Goal: Task Accomplishment & Management: Manage account settings

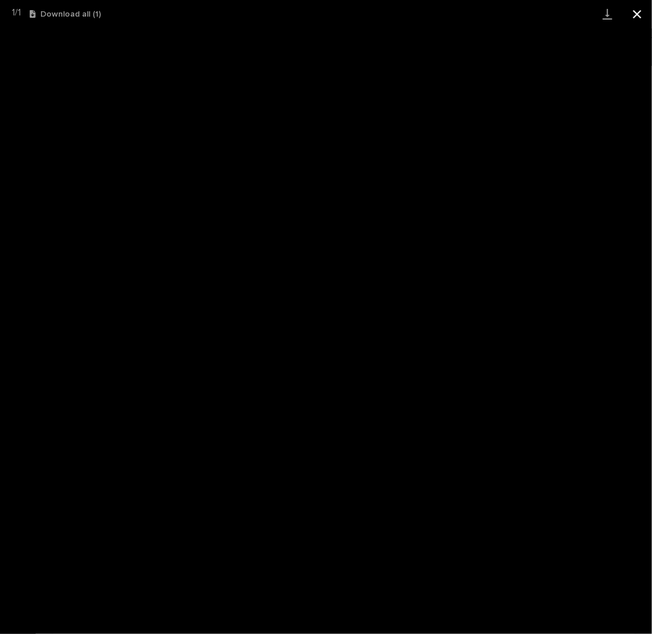
scroll to position [119, 0]
click at [637, 10] on button "Close gallery" at bounding box center [638, 14] width 30 height 28
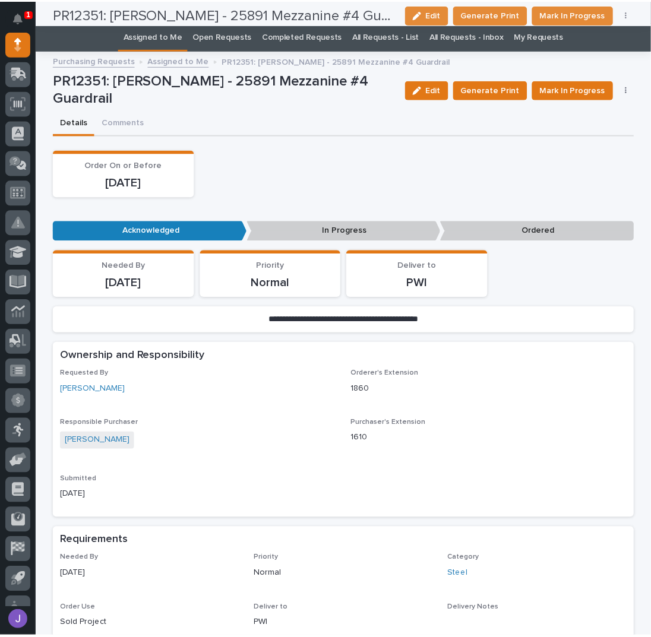
scroll to position [0, 0]
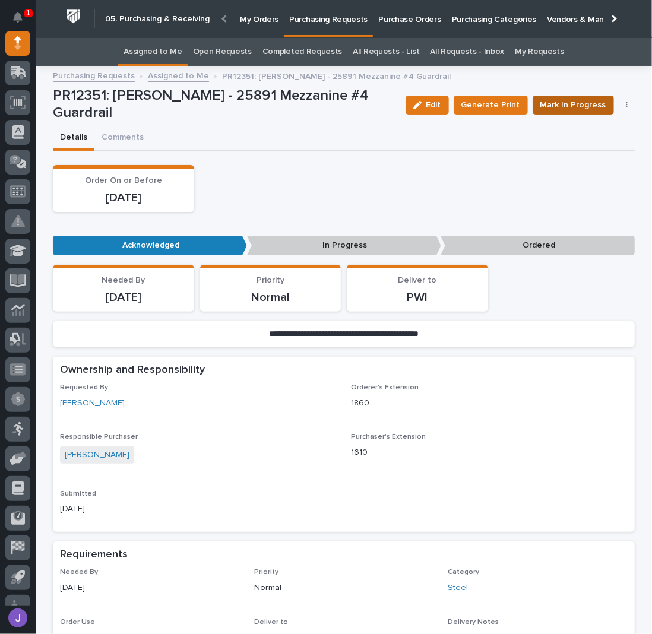
click at [588, 100] on span "Mark In Progress" at bounding box center [574, 105] width 66 height 14
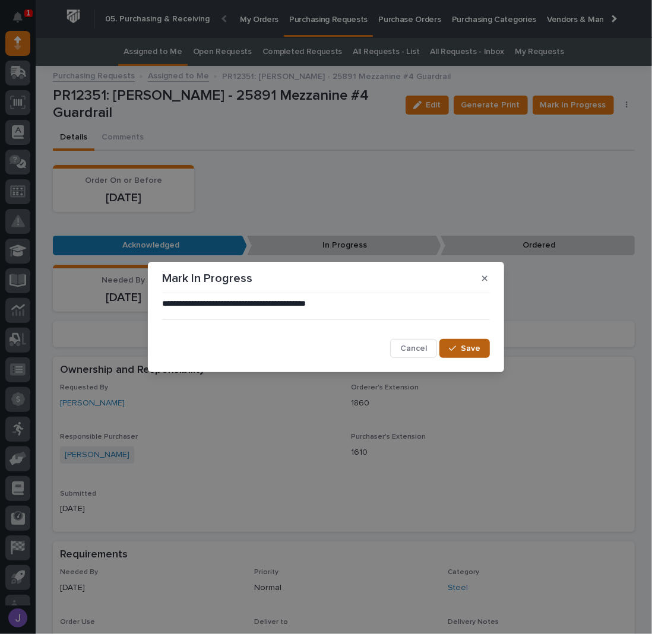
click at [469, 347] on span "Save" at bounding box center [471, 348] width 20 height 11
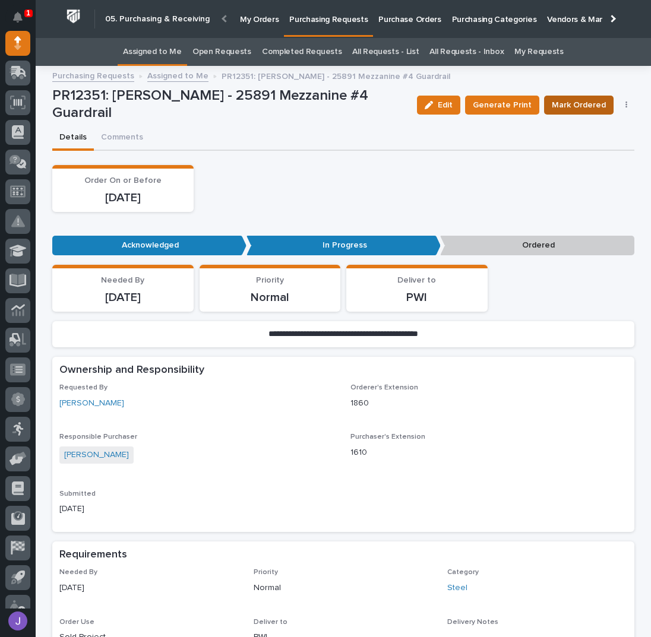
click at [566, 107] on span "Mark Ordered" at bounding box center [579, 105] width 54 height 14
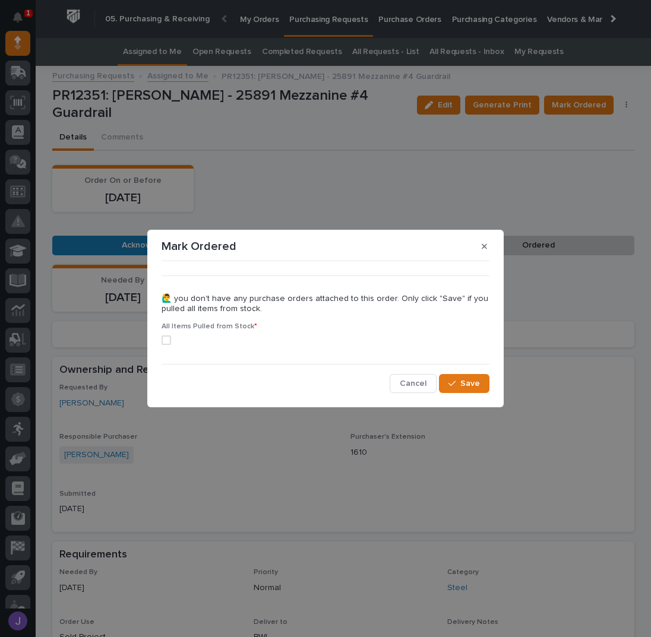
click at [171, 341] on label at bounding box center [326, 341] width 328 height 10
click at [478, 381] on span "Save" at bounding box center [470, 383] width 20 height 11
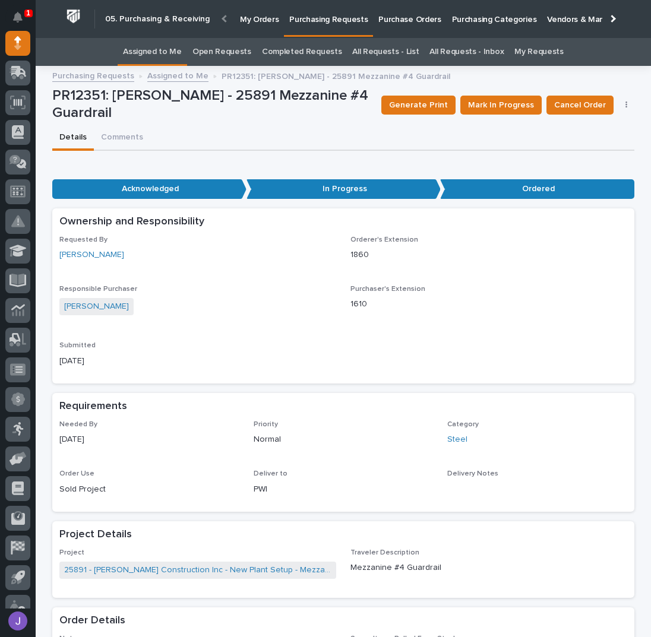
click at [381, 56] on link "All Requests - List" at bounding box center [385, 52] width 67 height 28
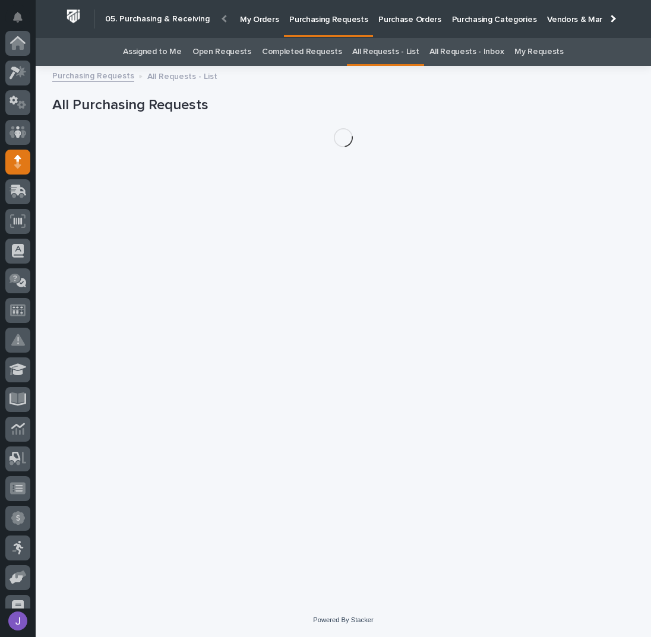
scroll to position [119, 0]
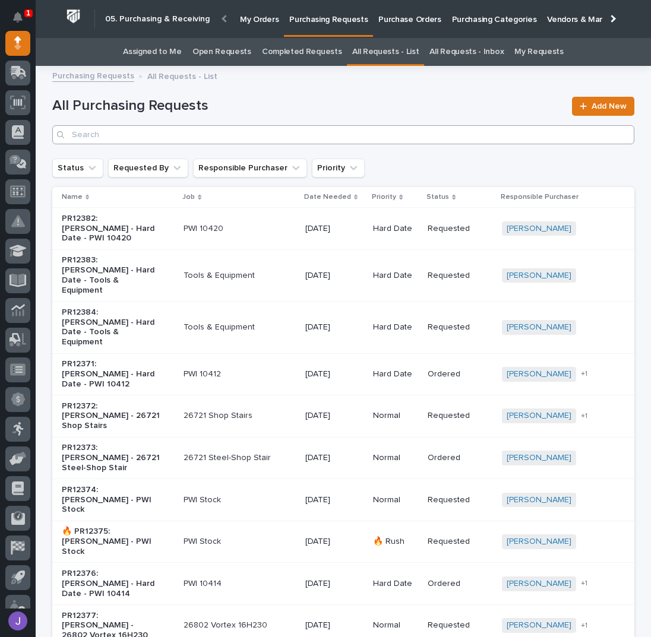
click at [164, 144] on div "All Purchasing Requests Add New" at bounding box center [343, 116] width 582 height 86
click at [162, 133] on input "Search" at bounding box center [343, 134] width 582 height 19
type input "27196"
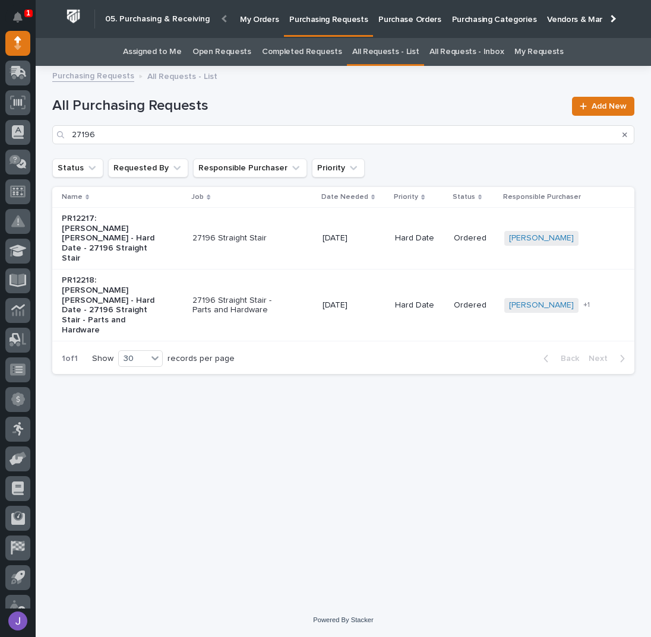
click at [289, 233] on p "27196 Straight Stair" at bounding box center [241, 238] width 99 height 10
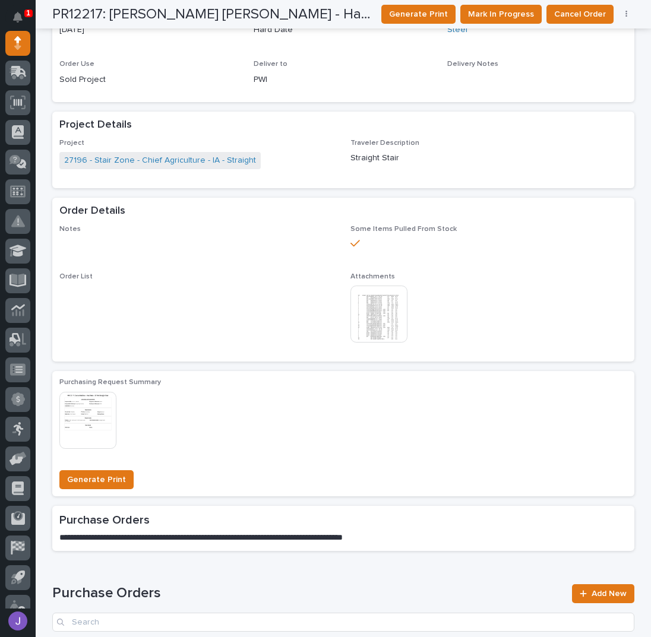
scroll to position [405, 0]
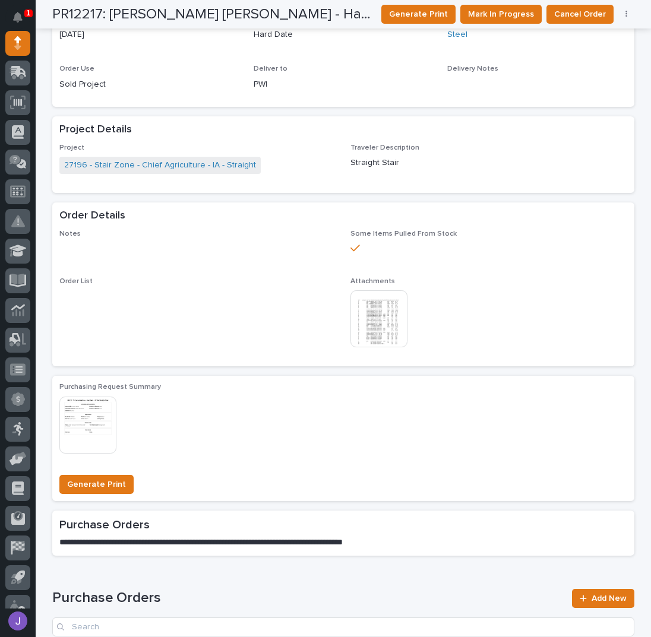
click at [374, 309] on img at bounding box center [378, 318] width 57 height 57
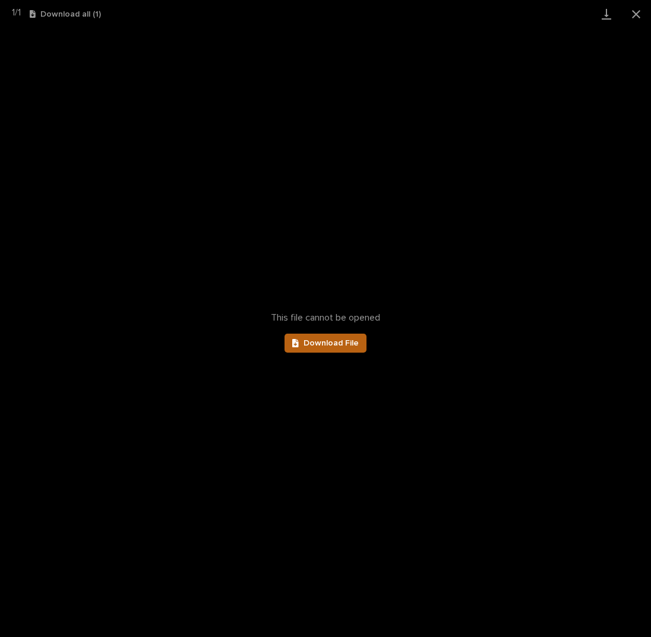
click at [340, 339] on span "Download File" at bounding box center [331, 343] width 55 height 8
